Goal: Information Seeking & Learning: Learn about a topic

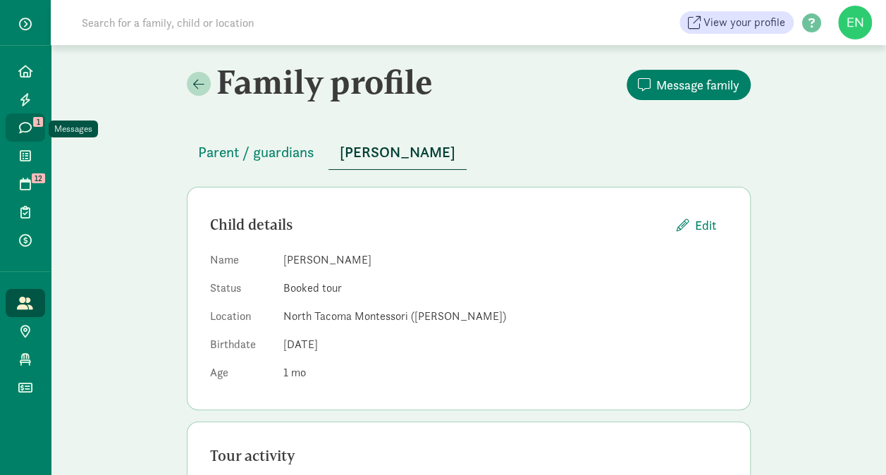
click at [12, 121] on link "Messages 1" at bounding box center [25, 127] width 39 height 28
click at [254, 156] on span "Parent / guardians" at bounding box center [256, 152] width 116 height 23
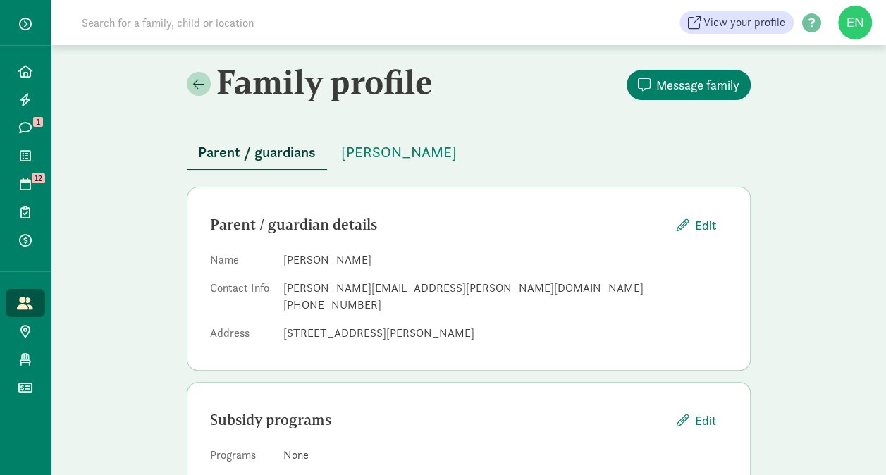
click at [257, 152] on span "Parent / guardians" at bounding box center [257, 152] width 118 height 23
click at [33, 124] on span "1" at bounding box center [38, 122] width 10 height 10
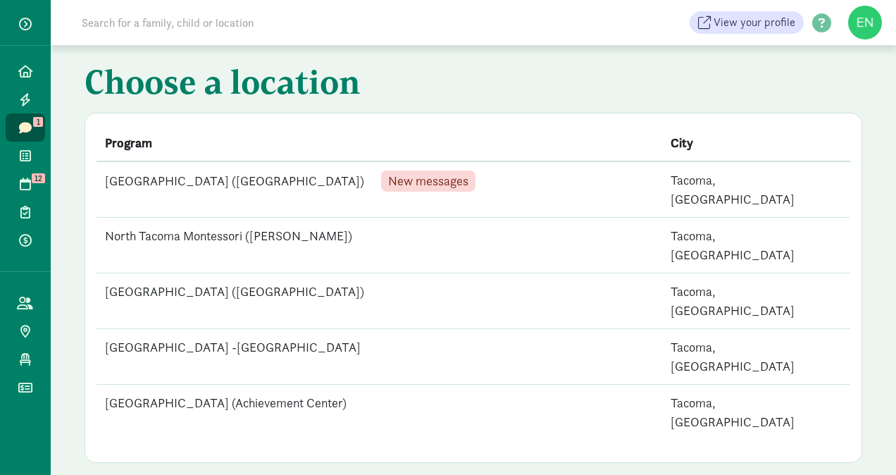
click at [326, 180] on td "North Tacoma Montessori ([GEOGRAPHIC_DATA]) New messages" at bounding box center [380, 189] width 566 height 56
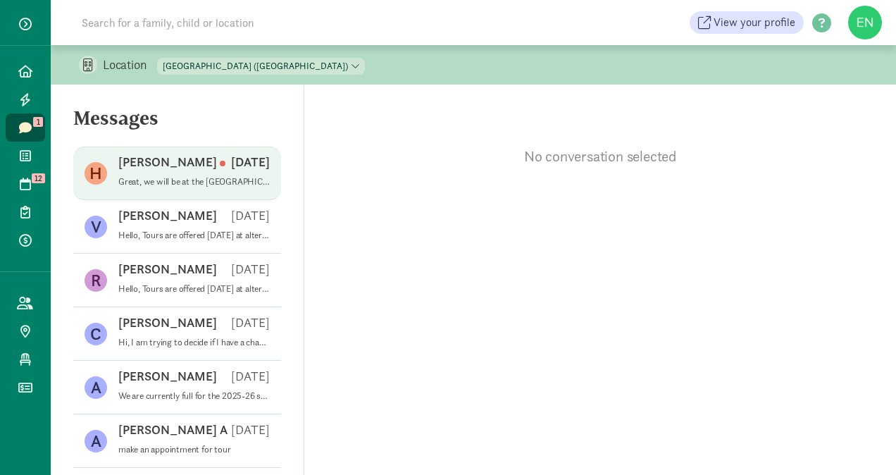
click at [248, 175] on div "[PERSON_NAME] [DATE]" at bounding box center [194, 165] width 152 height 23
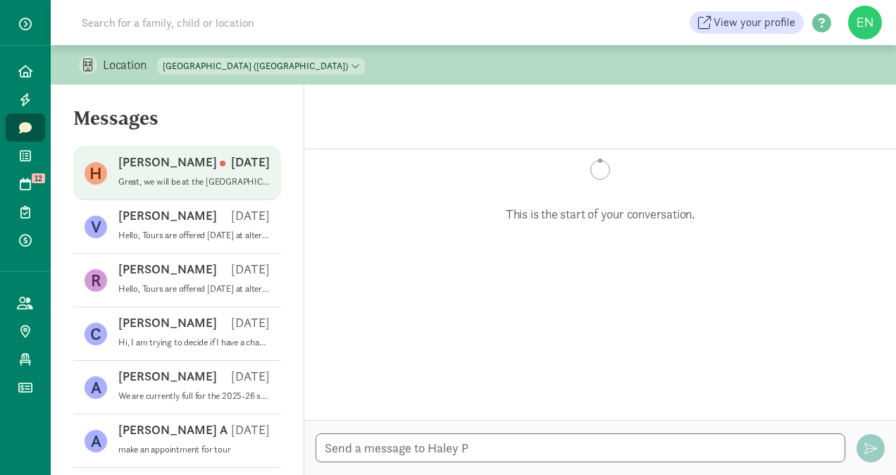
scroll to position [230, 0]
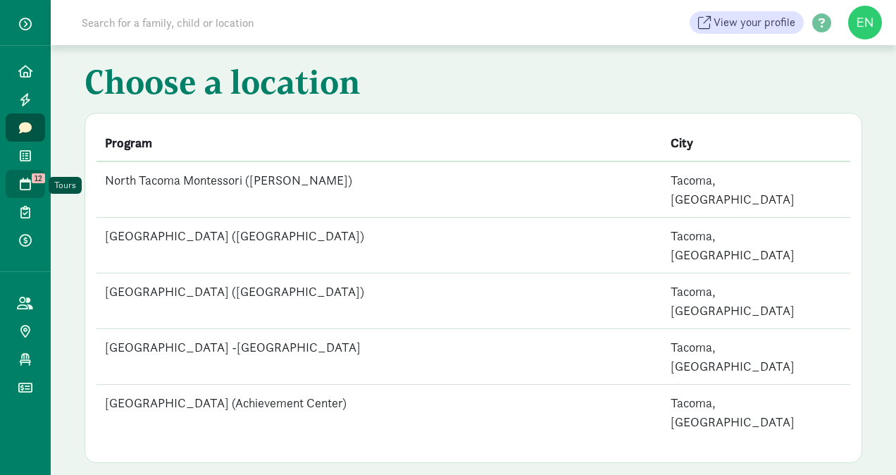
click at [32, 183] on span at bounding box center [25, 184] width 16 height 13
click at [358, 171] on td "[GEOGRAPHIC_DATA] (Achievement Center)" at bounding box center [380, 189] width 566 height 56
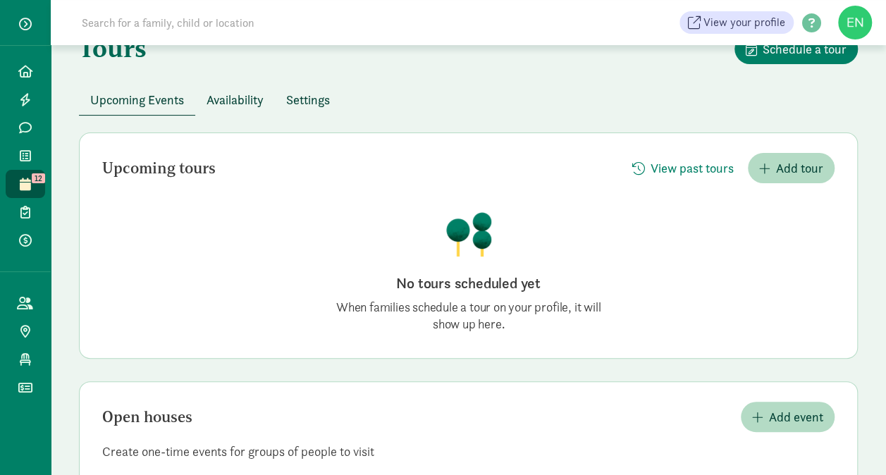
scroll to position [149, 0]
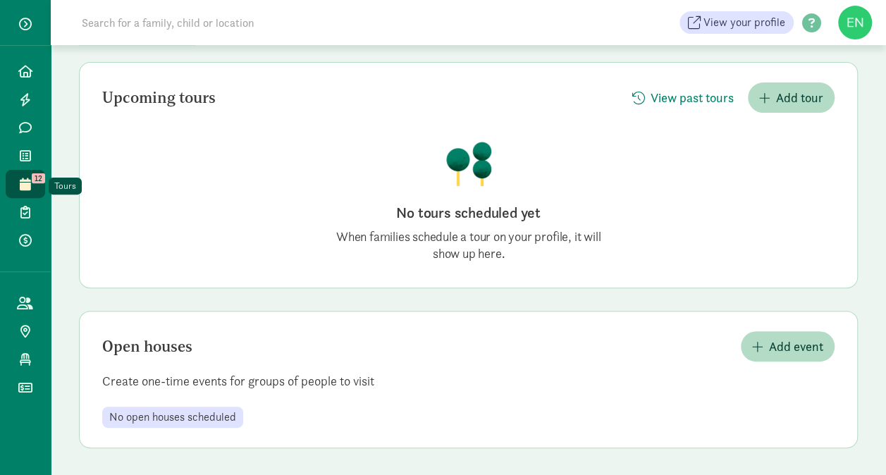
click at [39, 190] on link "Tours 12" at bounding box center [25, 184] width 39 height 28
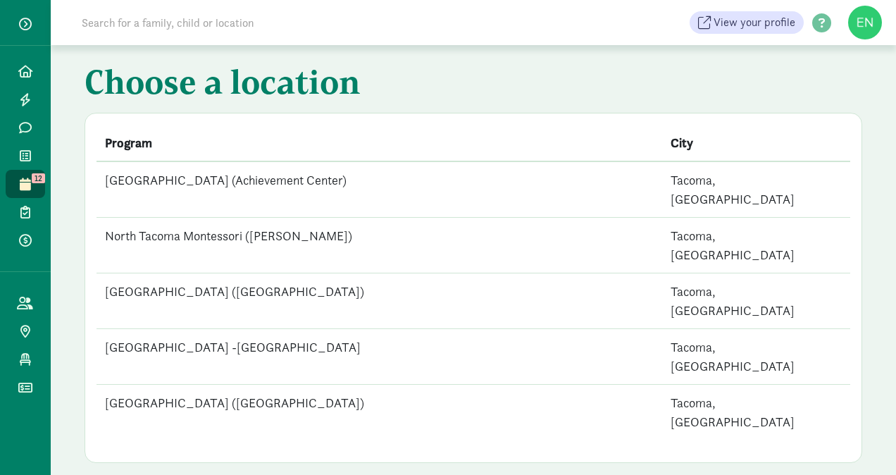
click at [333, 329] on td "[GEOGRAPHIC_DATA] -[GEOGRAPHIC_DATA]" at bounding box center [380, 357] width 566 height 56
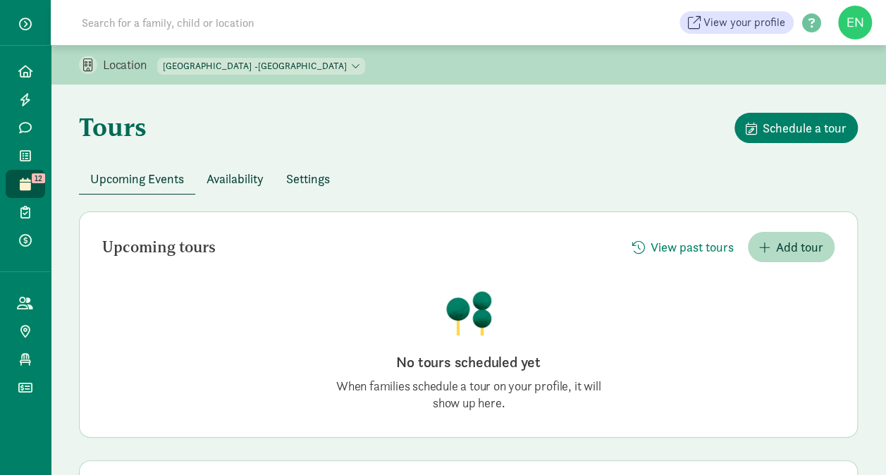
scroll to position [149, 0]
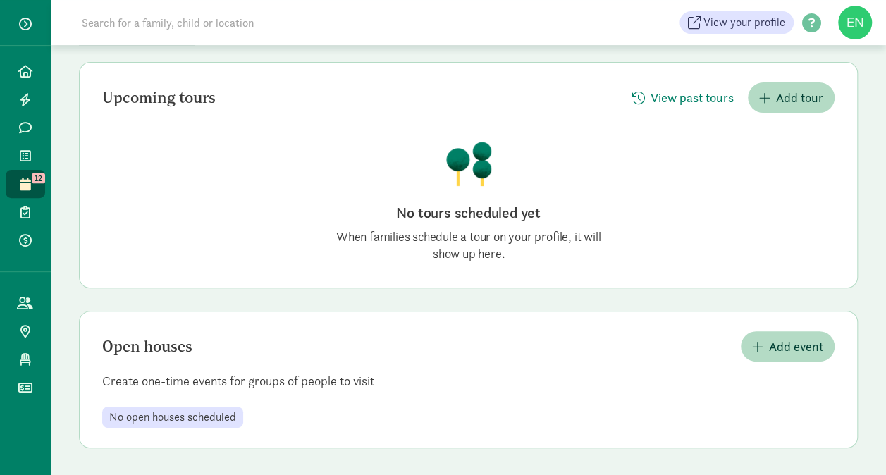
click at [45, 191] on div "Tours 12" at bounding box center [25, 184] width 51 height 28
click at [25, 186] on icon at bounding box center [25, 184] width 11 height 13
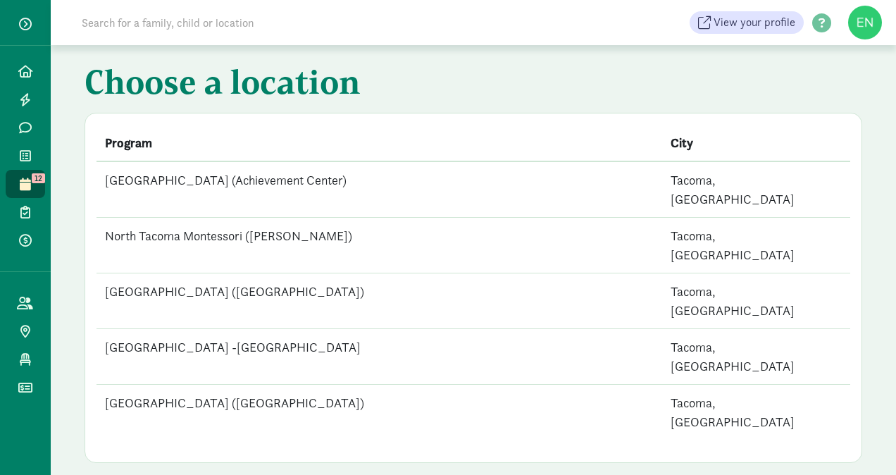
click at [340, 273] on td "[GEOGRAPHIC_DATA] ([GEOGRAPHIC_DATA])" at bounding box center [380, 301] width 566 height 56
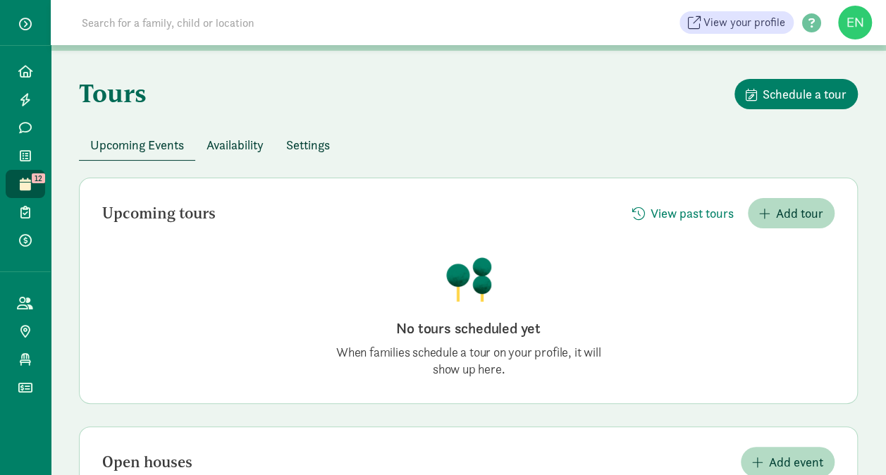
scroll to position [18, 0]
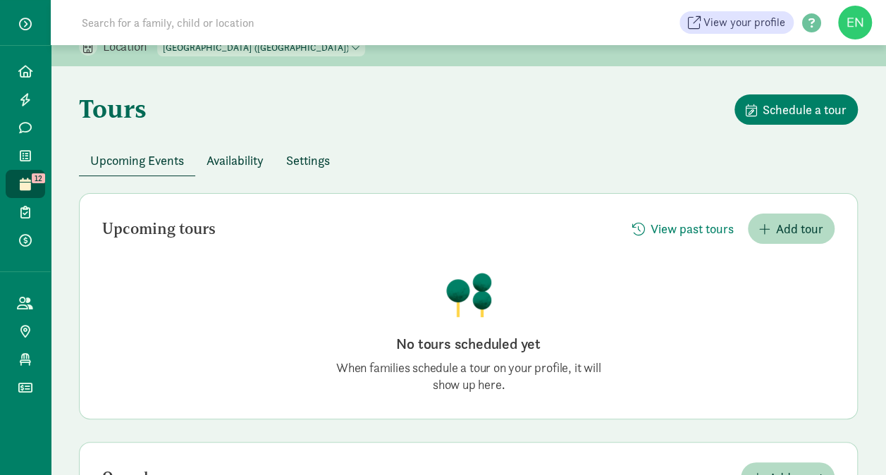
click at [243, 158] on span "Availability" at bounding box center [235, 160] width 57 height 19
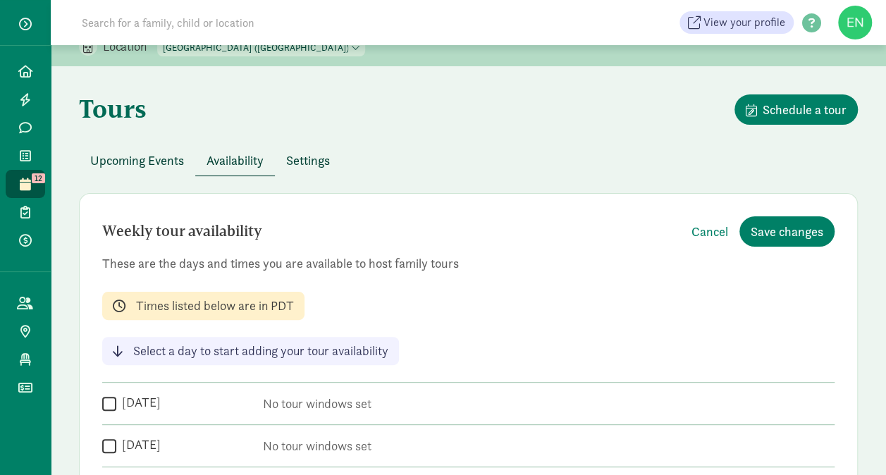
click at [297, 161] on span "Settings" at bounding box center [308, 160] width 44 height 19
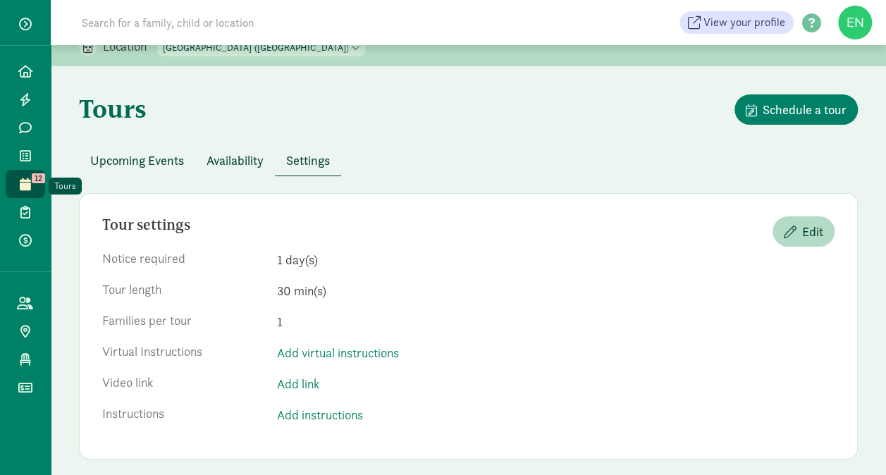
click at [28, 180] on icon at bounding box center [25, 184] width 11 height 13
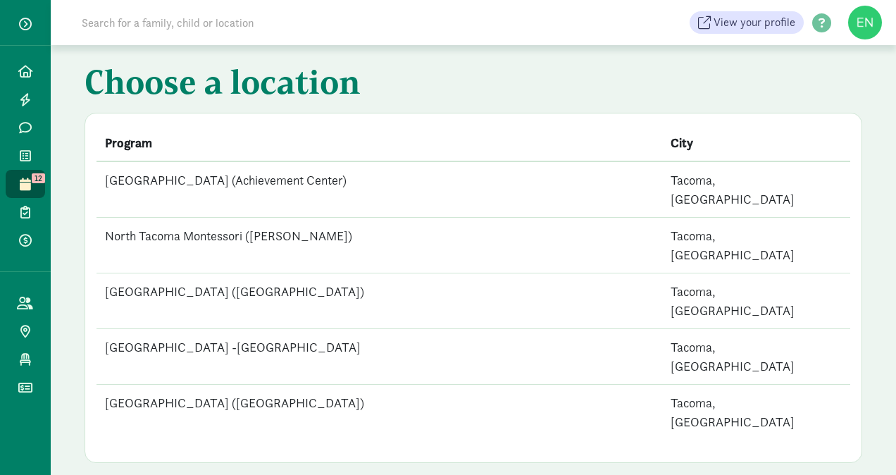
click at [328, 218] on td "North Tacoma Montessori ([PERSON_NAME])" at bounding box center [380, 246] width 566 height 56
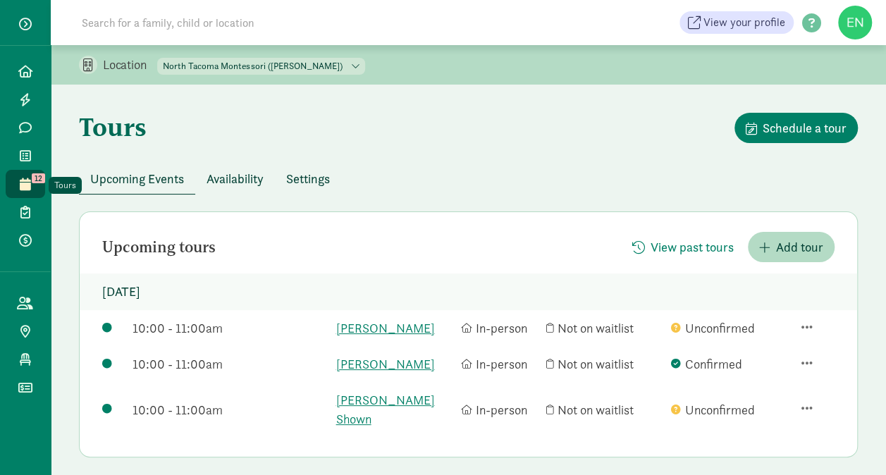
click at [23, 172] on link "Tours 12" at bounding box center [25, 184] width 39 height 28
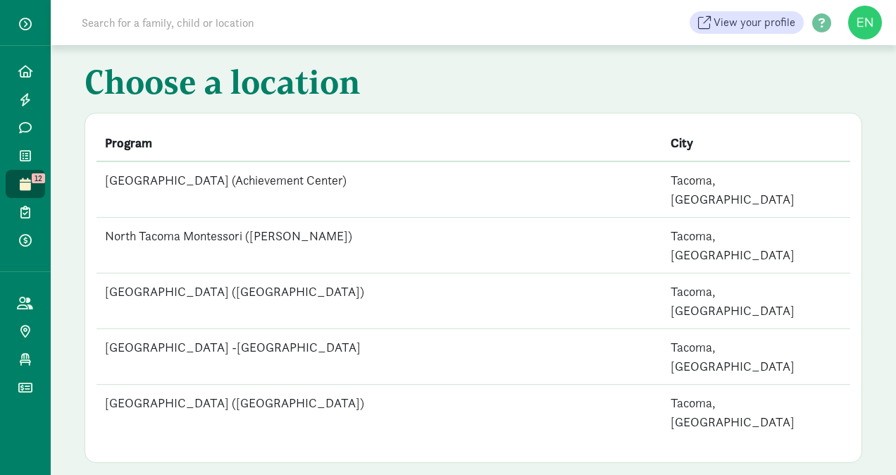
click at [253, 186] on td "[GEOGRAPHIC_DATA] (Achievement Center)" at bounding box center [380, 189] width 566 height 56
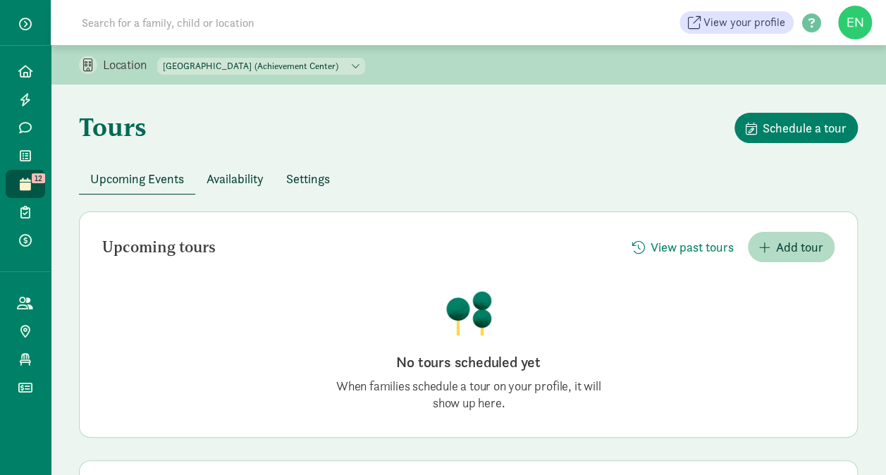
scroll to position [149, 0]
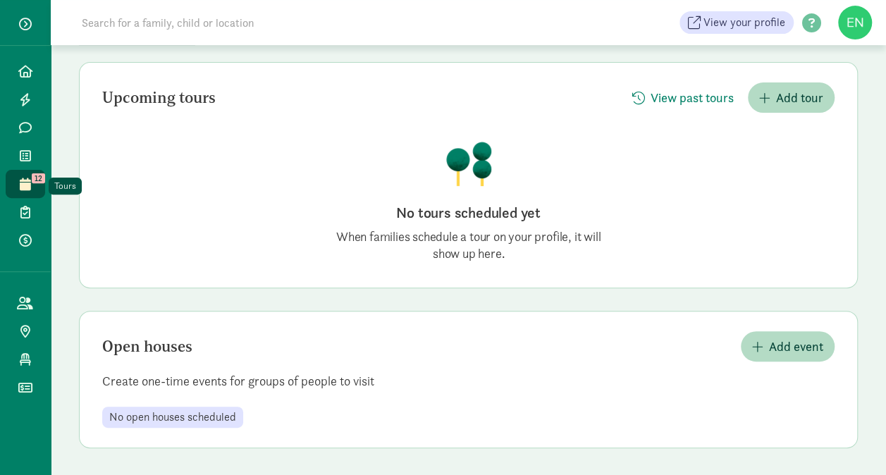
click at [35, 184] on link "Tours 12" at bounding box center [25, 184] width 39 height 28
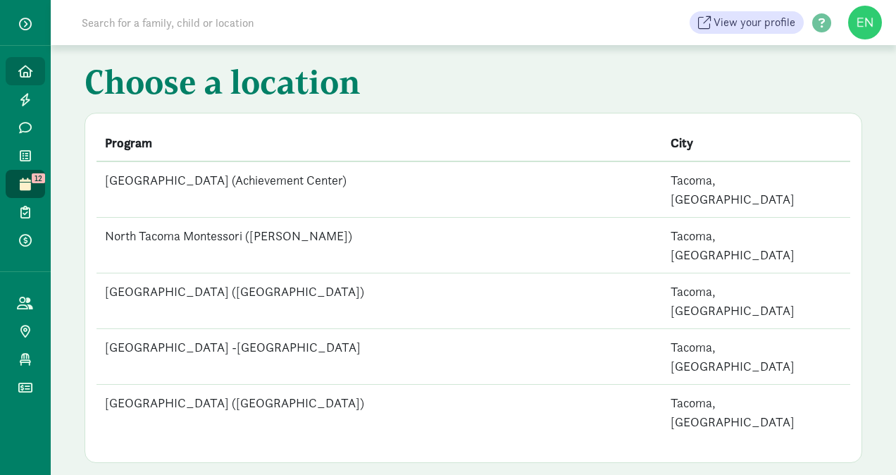
click at [28, 78] on link "Home" at bounding box center [25, 71] width 39 height 28
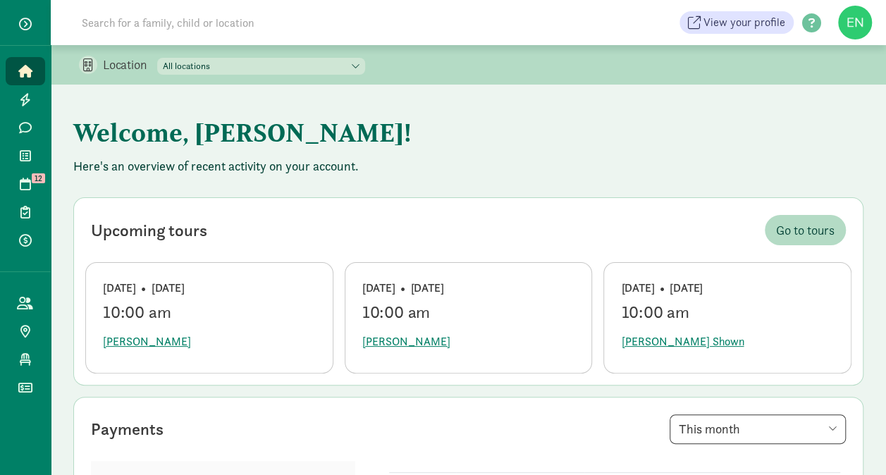
click at [331, 66] on select "All locations [GEOGRAPHIC_DATA] (Achievement Center) [GEOGRAPHIC_DATA] ([PERSON…" at bounding box center [261, 66] width 208 height 17
click at [567, 213] on div "Upcoming tours Go to [GEOGRAPHIC_DATA]" at bounding box center [468, 230] width 766 height 42
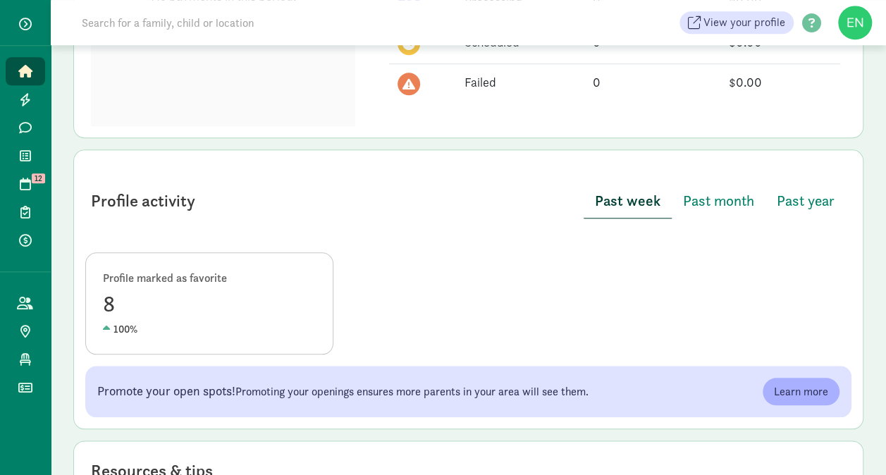
scroll to position [735, 0]
